Goal: Find specific page/section

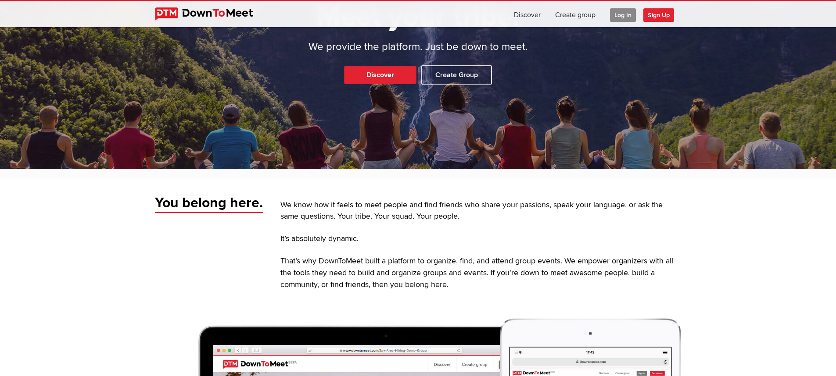
scroll to position [141, 0]
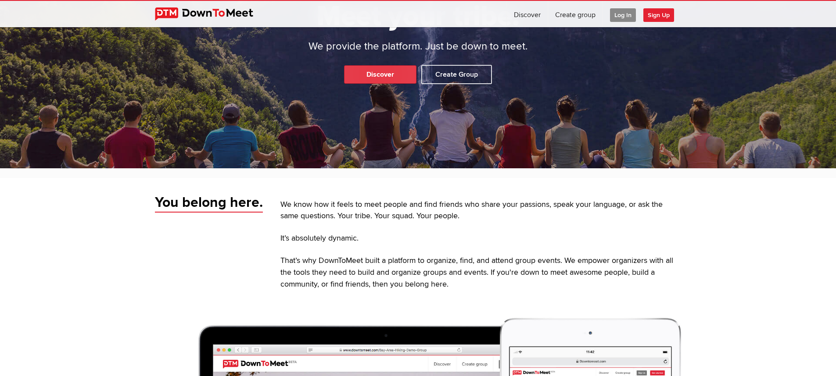
click at [385, 72] on link "Discover" at bounding box center [380, 74] width 72 height 18
select select "null"
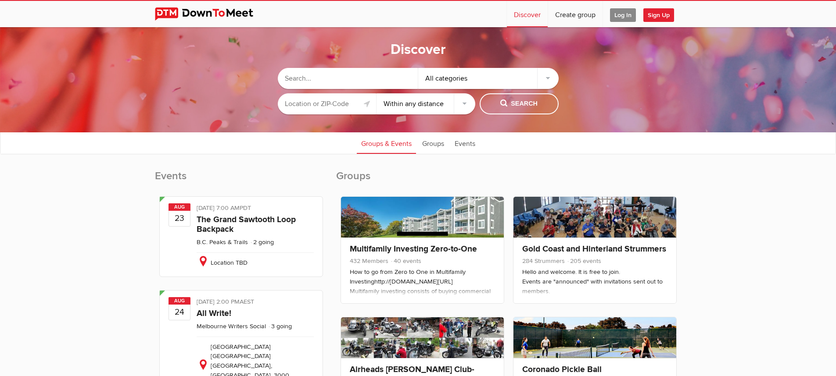
click at [336, 76] on input "text" at bounding box center [348, 78] width 140 height 21
click at [545, 94] on button "Search" at bounding box center [518, 103] width 79 height 21
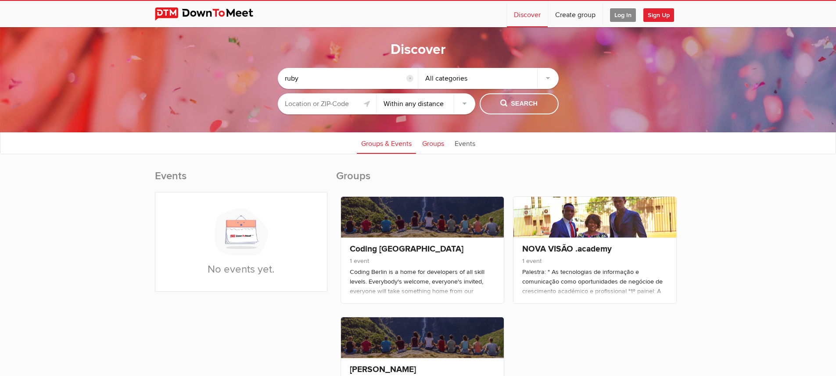
click at [430, 144] on link "Groups" at bounding box center [433, 143] width 31 height 22
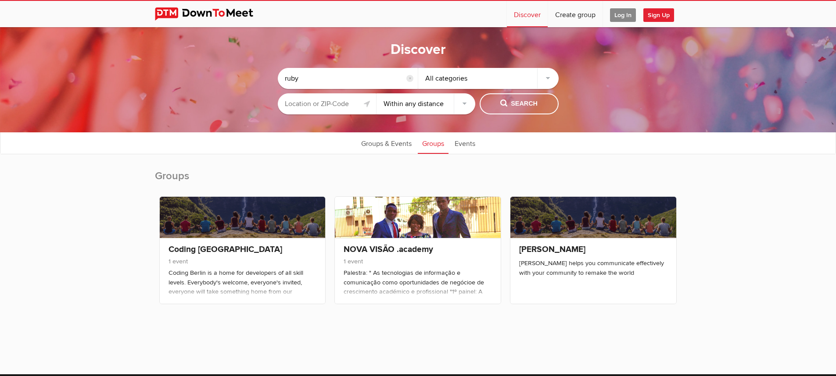
click at [309, 81] on input "ruby" at bounding box center [348, 78] width 140 height 21
type input "rails"
